Goal: Task Accomplishment & Management: Manage account settings

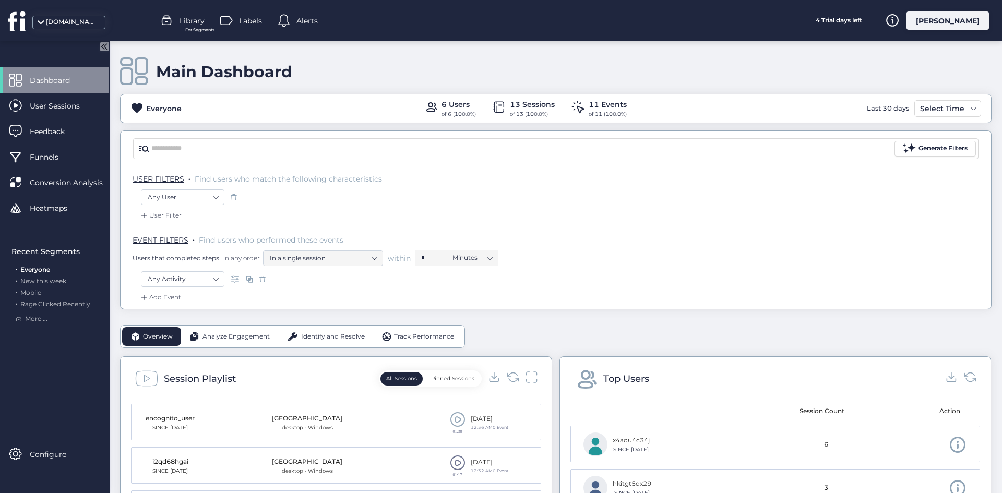
drag, startPoint x: 405, startPoint y: 201, endPoint x: 400, endPoint y: 212, distance: 11.9
click at [404, 202] on div "Any User" at bounding box center [556, 198] width 830 height 18
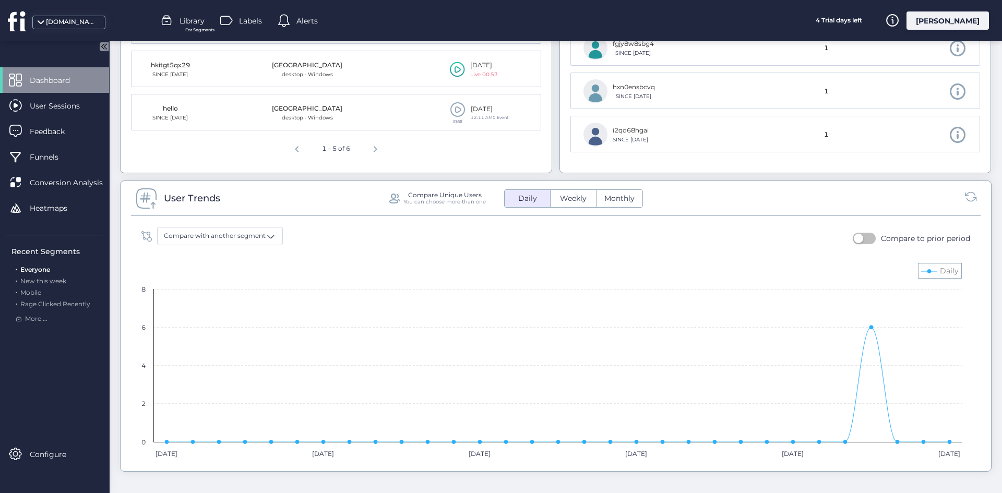
scroll to position [417, 0]
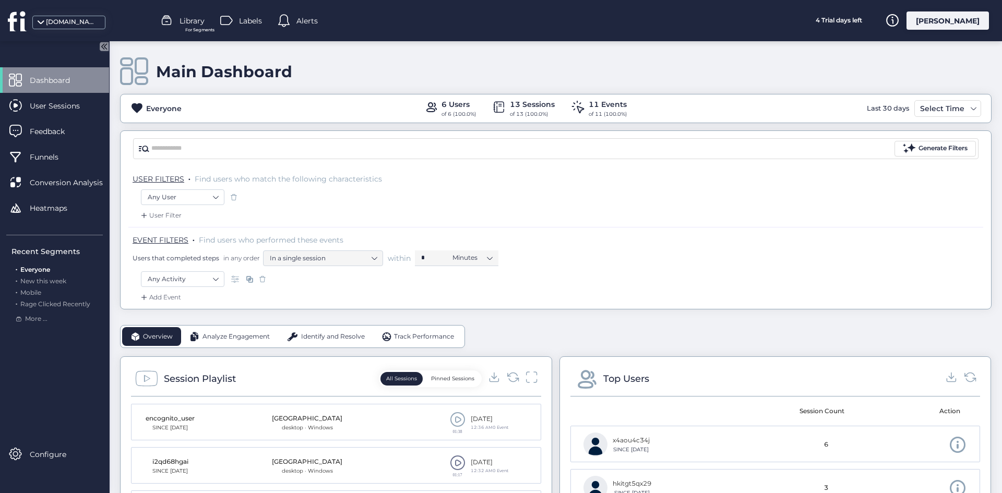
scroll to position [157, 0]
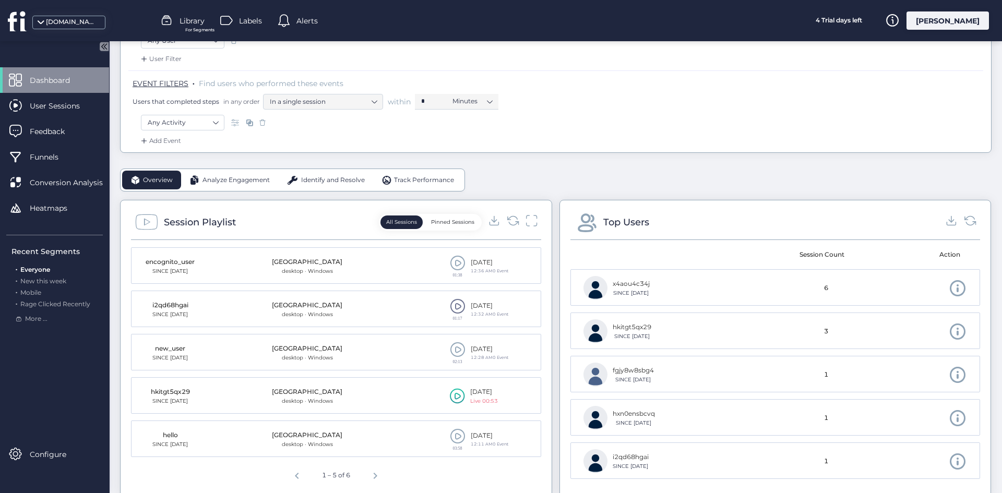
click at [511, 218] on icon at bounding box center [513, 220] width 14 height 14
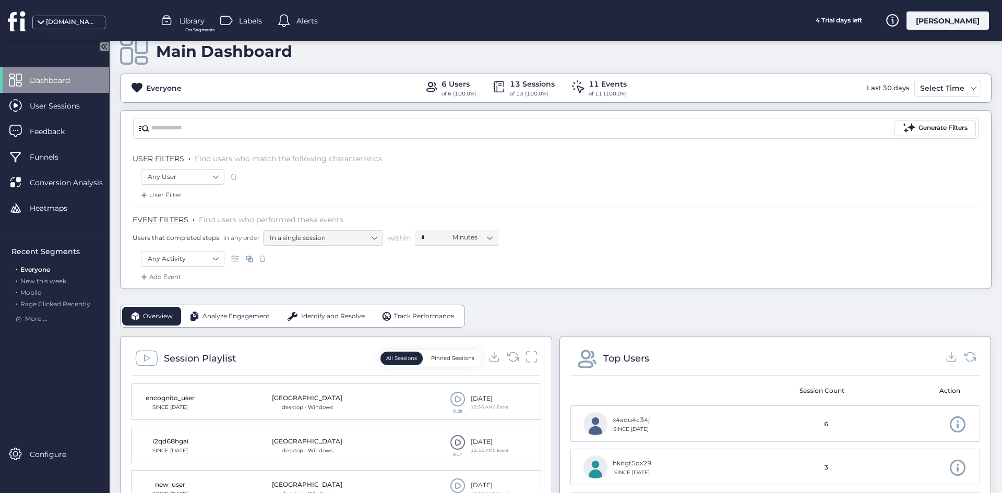
scroll to position [52, 0]
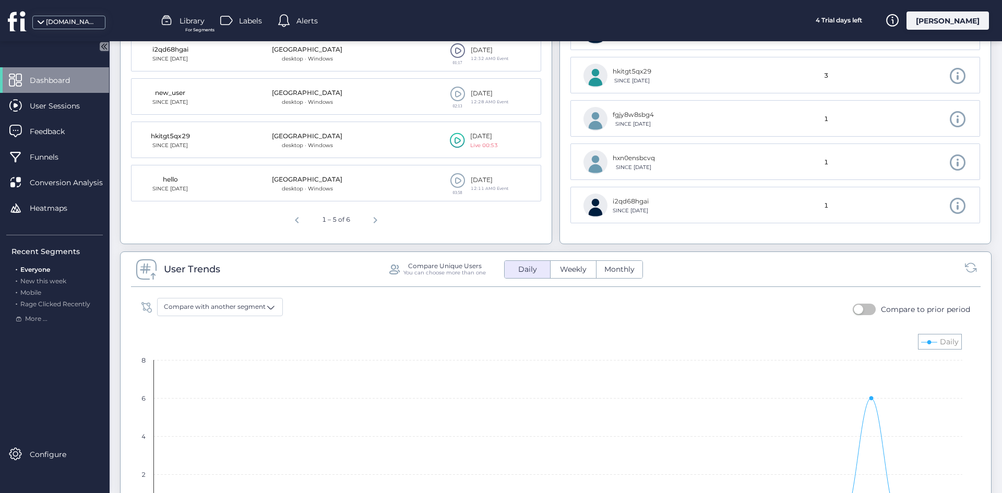
scroll to position [365, 0]
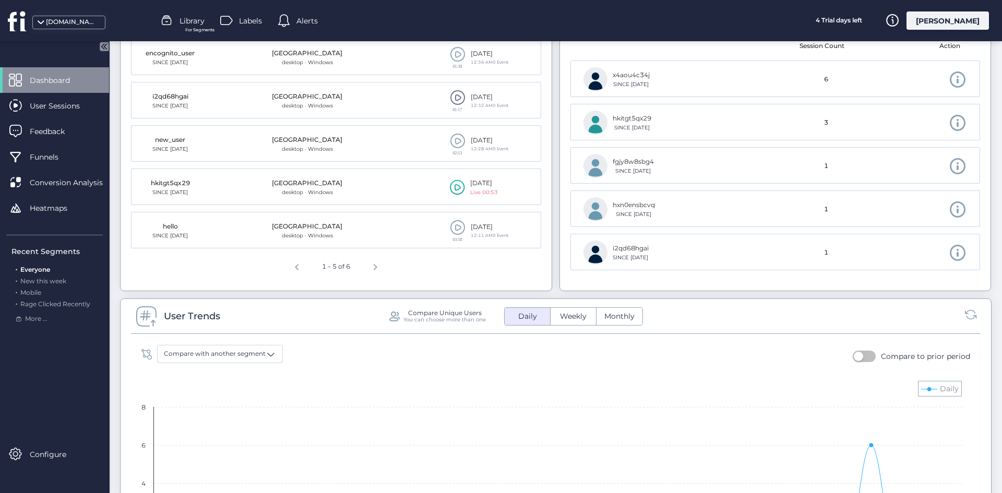
click at [362, 338] on fs-locked-component "Compare with another segment Compare to prior period Created with Highcharts 11…" at bounding box center [556, 458] width 850 height 249
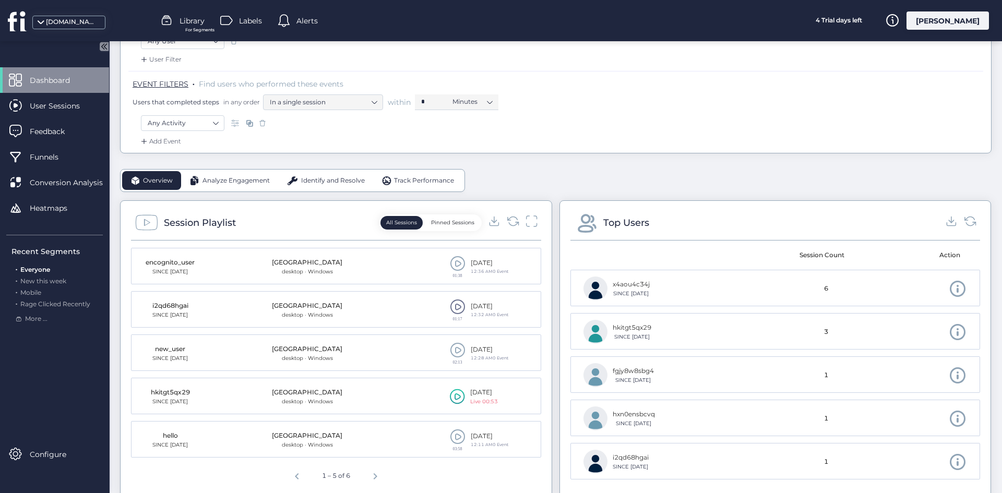
scroll to position [52, 0]
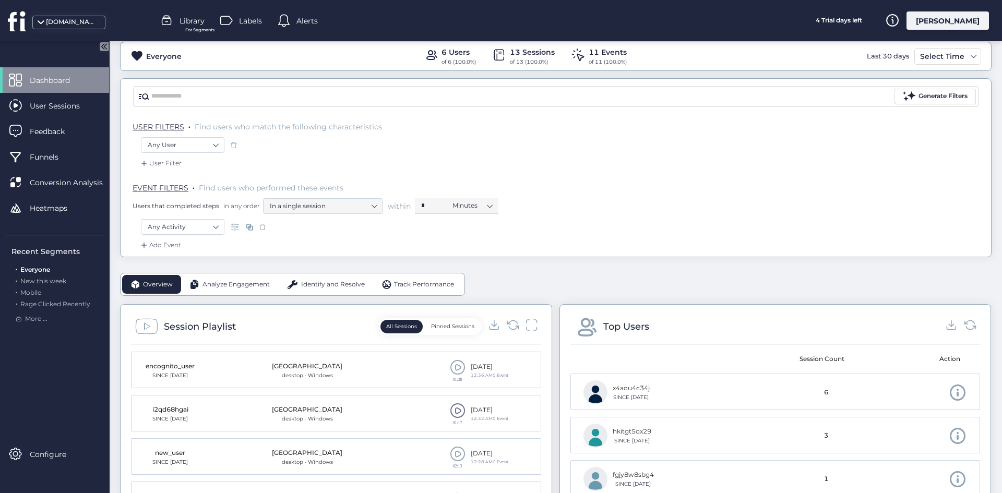
drag, startPoint x: 363, startPoint y: 176, endPoint x: 438, endPoint y: 178, distance: 75.2
click at [373, 177] on div "EVENT FILTERS . Find users who performed these events Users that completed step…" at bounding box center [555, 197] width 855 height 44
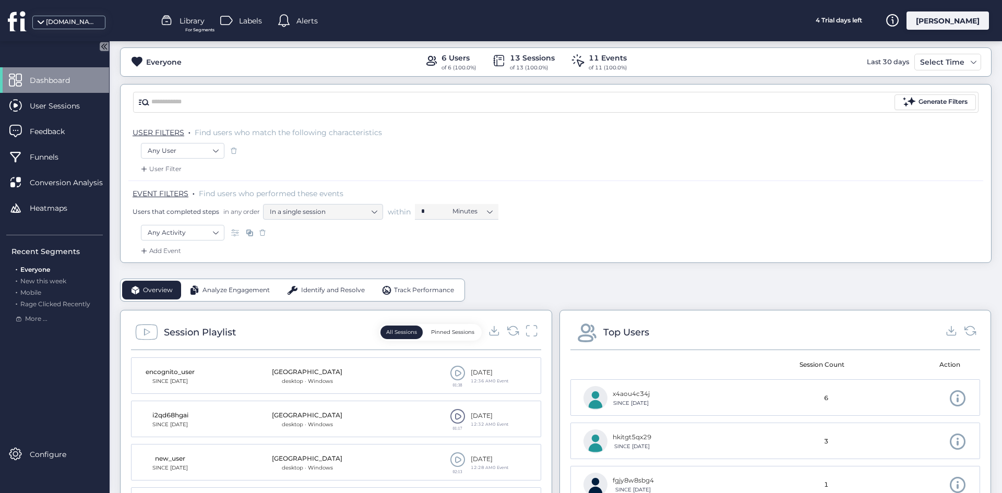
scroll to position [104, 0]
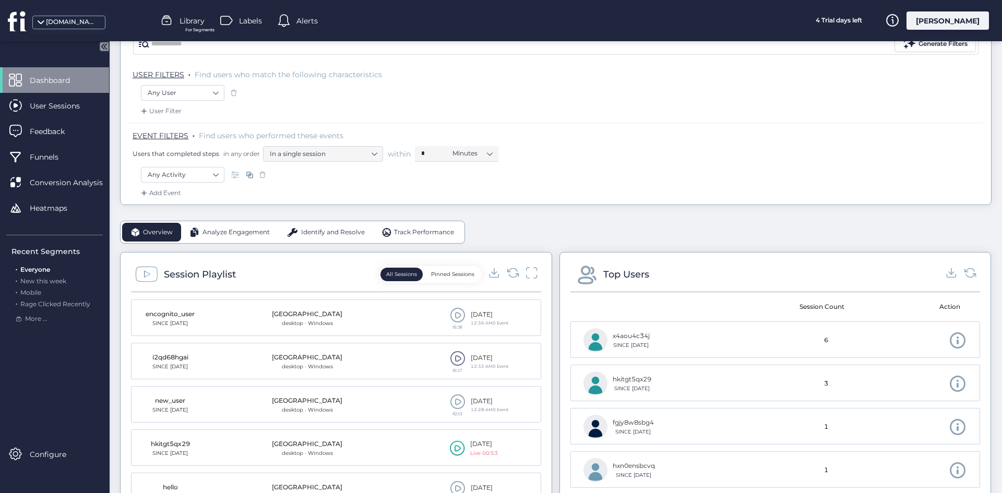
click at [780, 177] on div "Any Activity" at bounding box center [556, 176] width 830 height 18
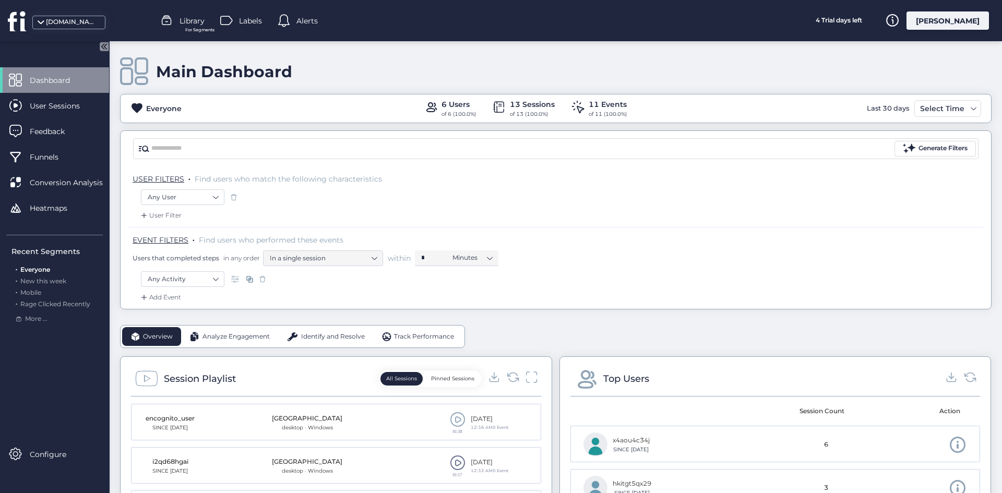
click at [406, 216] on div "User Filter" at bounding box center [555, 218] width 855 height 17
click at [340, 227] on div "EVENT FILTERS . Find users who performed these events Users that completed step…" at bounding box center [555, 249] width 855 height 44
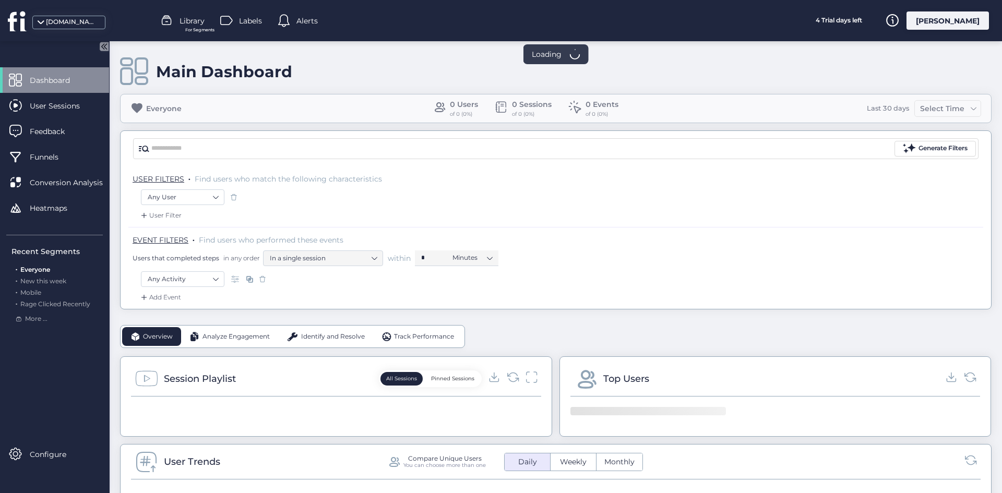
click at [947, 17] on div "[PERSON_NAME]" at bounding box center [947, 20] width 82 height 18
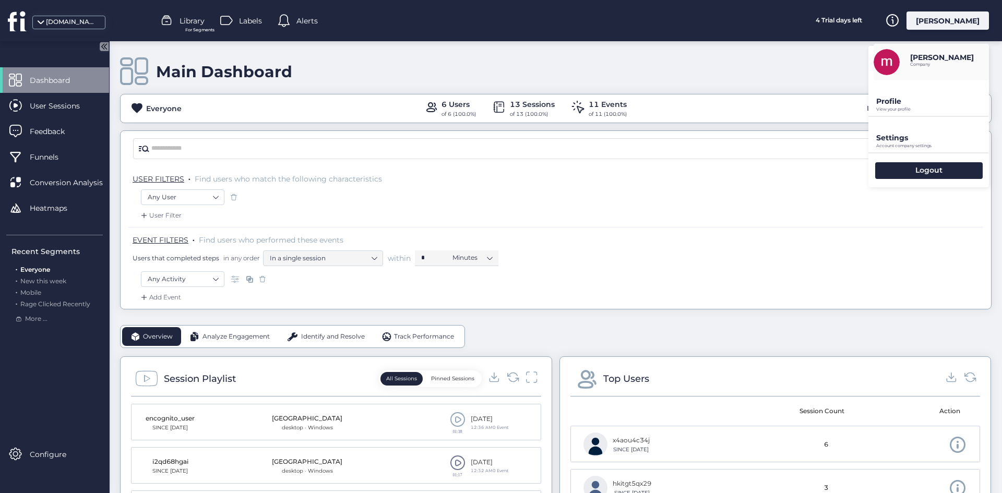
click at [916, 142] on p "Settings" at bounding box center [932, 137] width 113 height 9
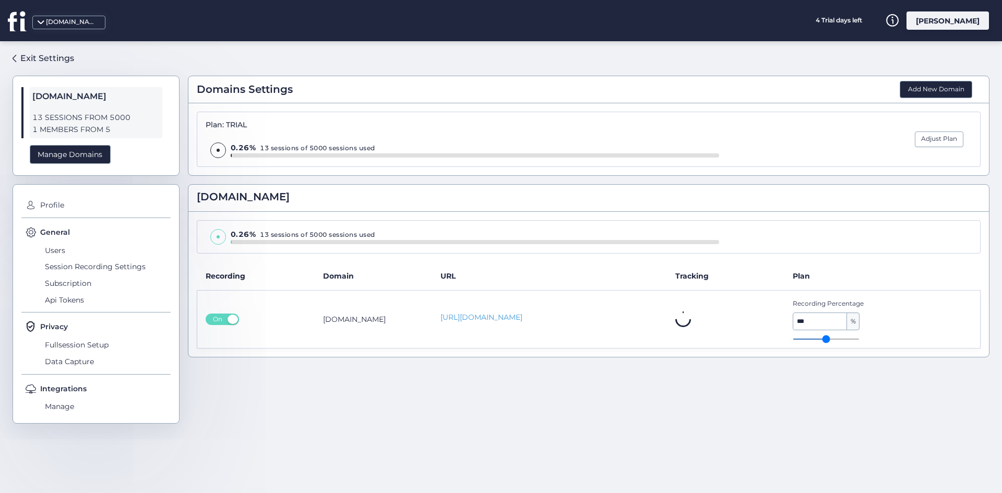
click at [72, 372] on div "Privacy Fullsession Setup Data Capture" at bounding box center [95, 347] width 149 height 53
click at [73, 363] on span "Data Capture" at bounding box center [106, 361] width 128 height 17
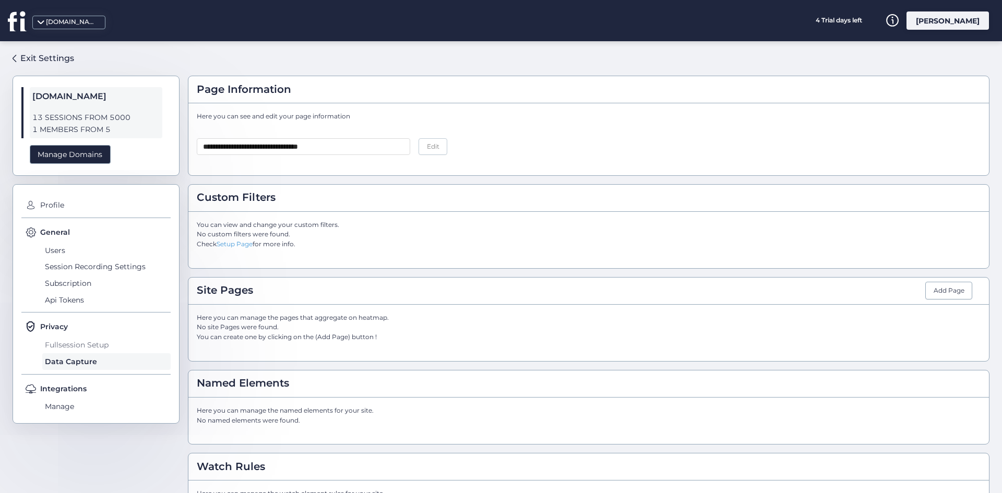
click at [79, 339] on span "Fullsession Setup" at bounding box center [106, 345] width 128 height 17
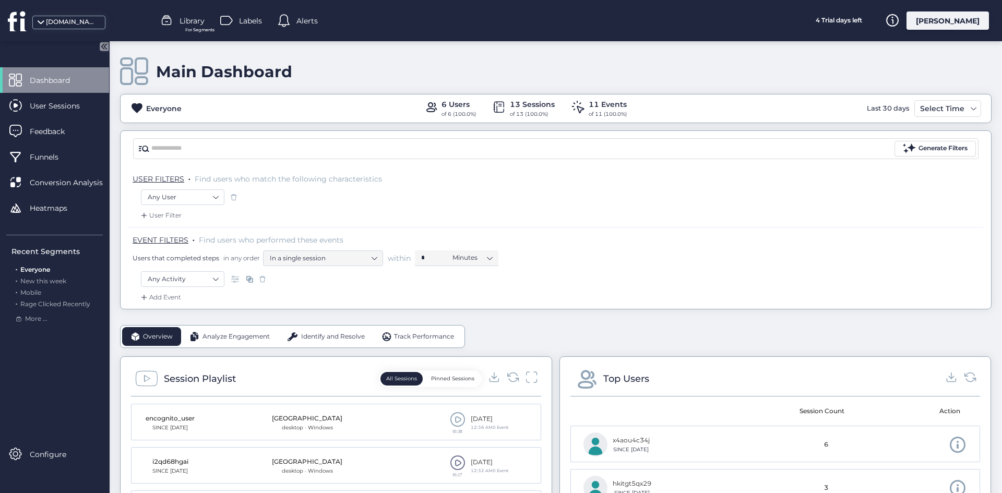
click at [439, 248] on div "EVENT FILTERS . Find users who performed these events Users that completed step…" at bounding box center [558, 250] width 851 height 31
click at [508, 375] on icon at bounding box center [513, 377] width 14 height 14
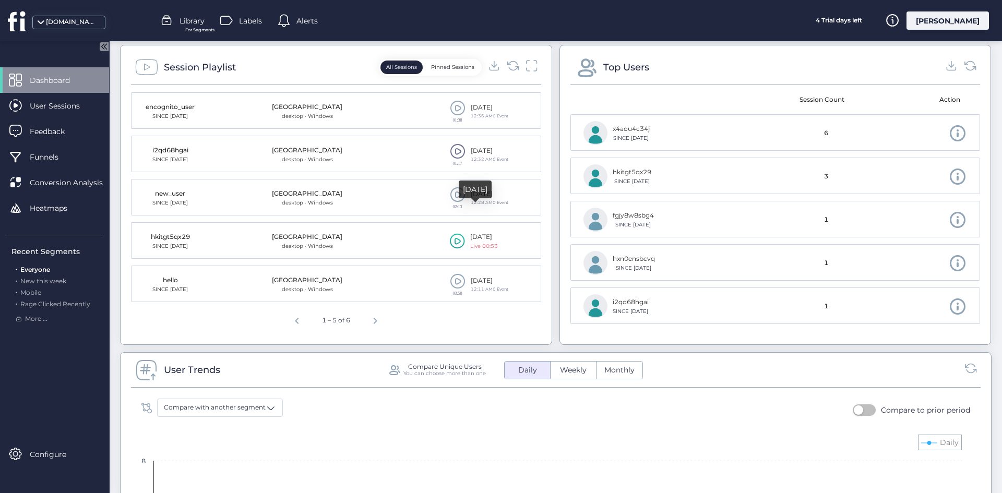
scroll to position [313, 0]
click at [375, 317] on span "Next page" at bounding box center [375, 317] width 25 height 25
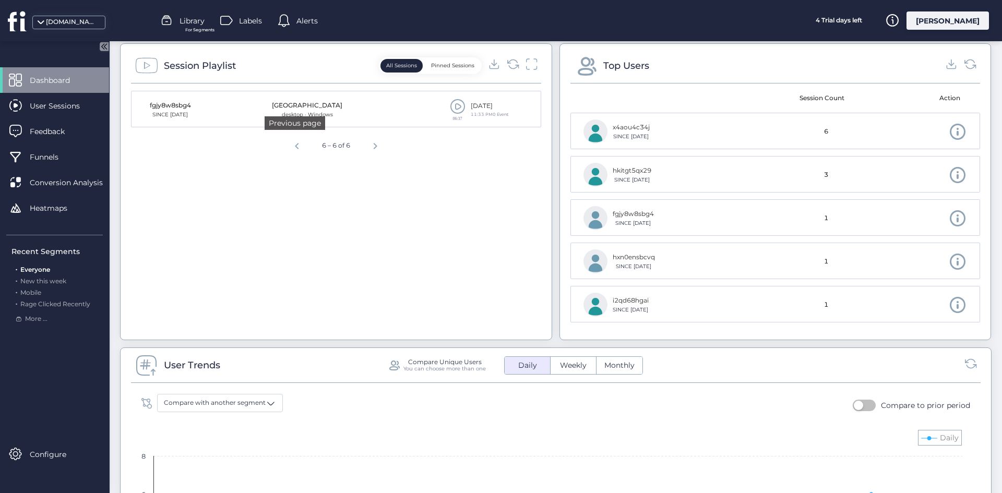
click at [301, 147] on span "Previous page" at bounding box center [296, 144] width 25 height 25
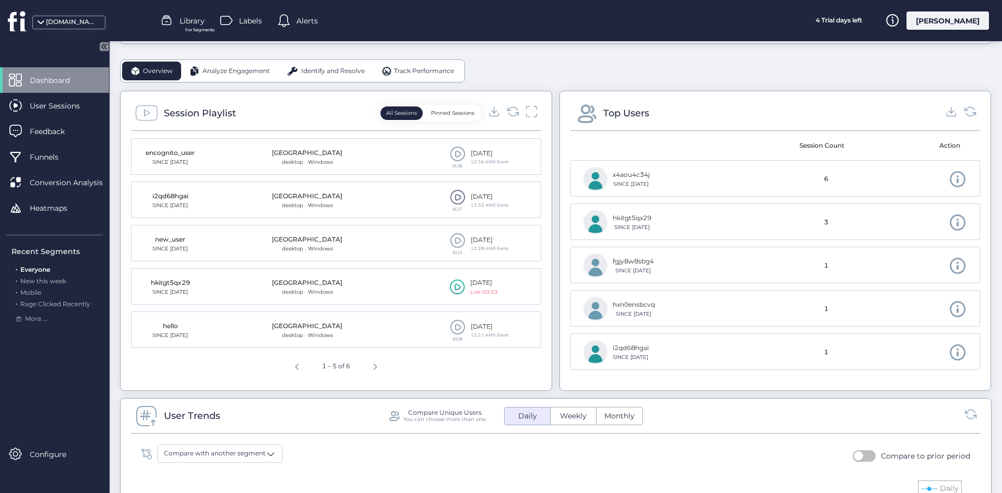
scroll to position [209, 0]
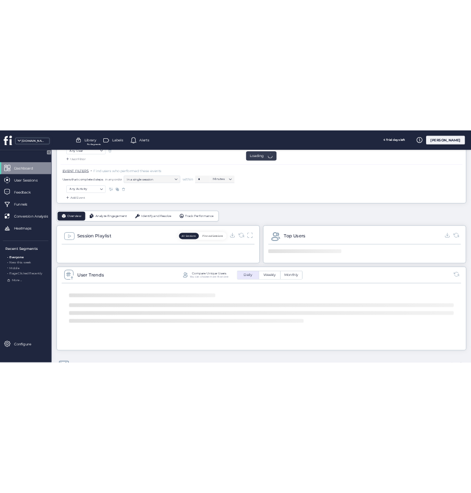
scroll to position [157, 0]
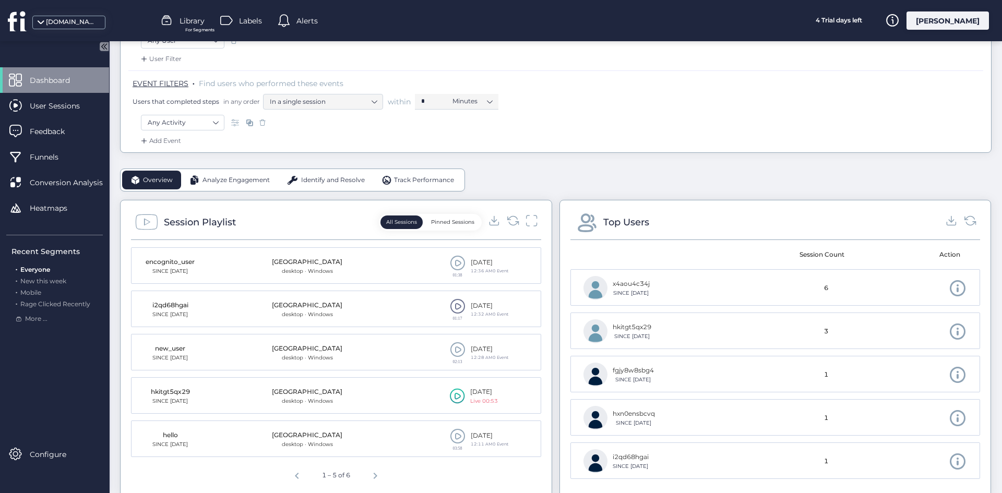
click at [520, 412] on mat-cell "[DATE] Live 00:53" at bounding box center [461, 396] width 160 height 37
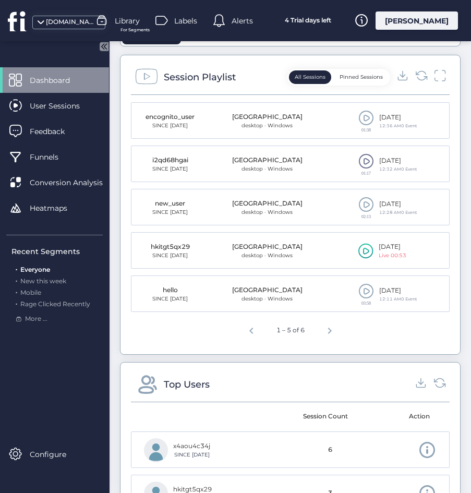
scroll to position [176, 0]
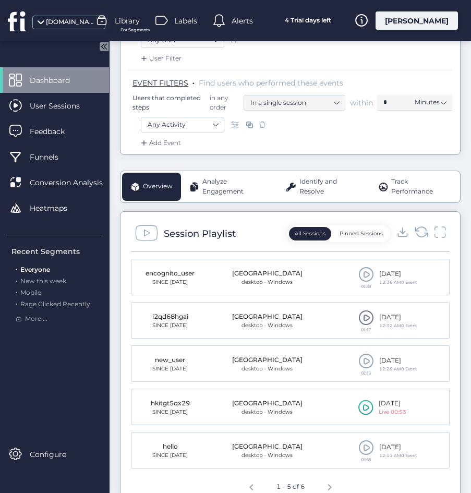
click at [415, 232] on icon at bounding box center [422, 232] width 14 height 14
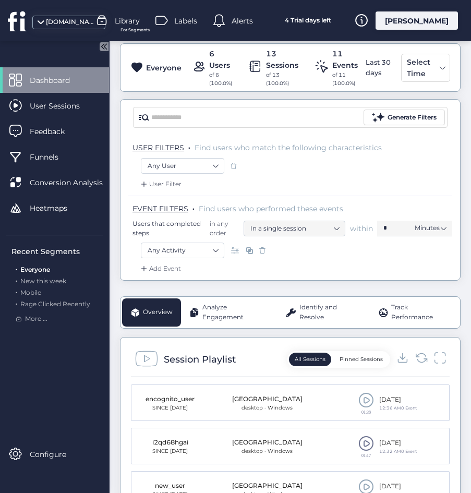
scroll to position [157, 0]
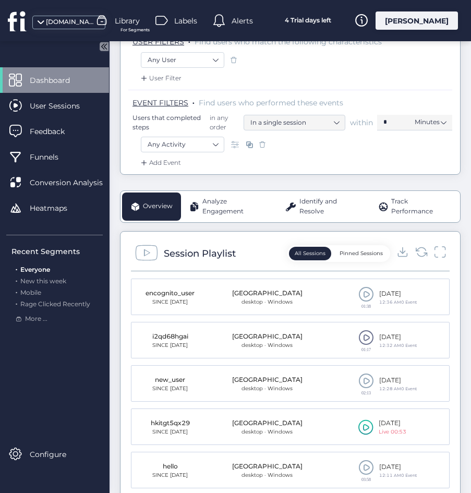
click at [422, 250] on div at bounding box center [422, 254] width 50 height 16
click at [417, 252] on icon at bounding box center [422, 252] width 14 height 14
click at [361, 252] on button "Pinned Sessions" at bounding box center [361, 254] width 55 height 14
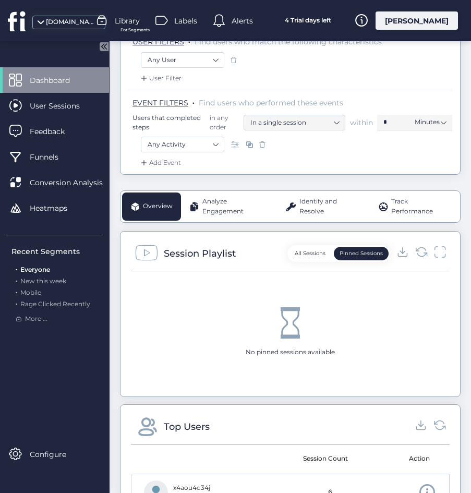
click at [295, 250] on button "All Sessions" at bounding box center [310, 254] width 42 height 14
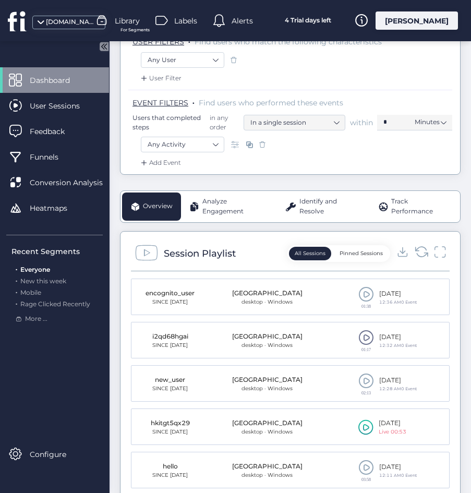
click at [415, 252] on icon at bounding box center [422, 252] width 14 height 14
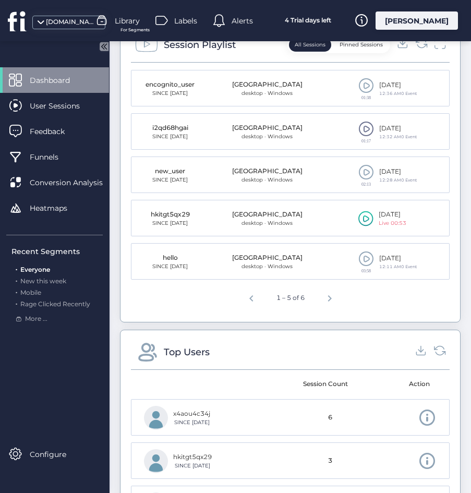
scroll to position [104, 0]
